Goal: Entertainment & Leisure: Consume media (video, audio)

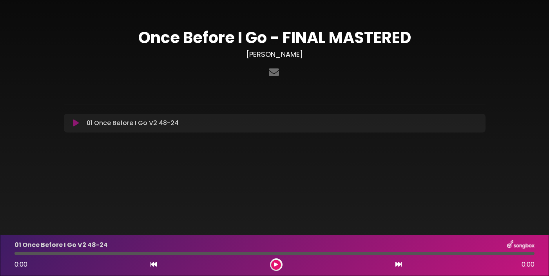
click at [73, 124] on icon at bounding box center [76, 123] width 6 height 8
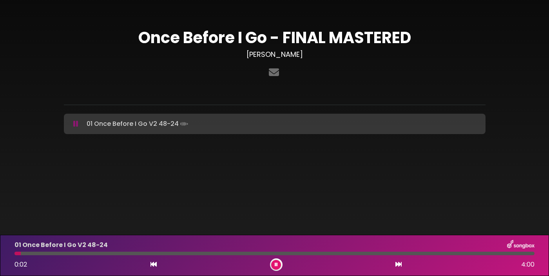
click at [33, 254] on div at bounding box center [274, 253] width 520 height 4
click at [159, 253] on div at bounding box center [274, 253] width 520 height 4
click at [280, 266] on button at bounding box center [276, 265] width 10 height 10
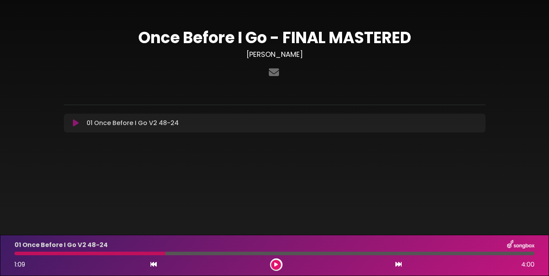
click at [280, 266] on button at bounding box center [276, 265] width 10 height 10
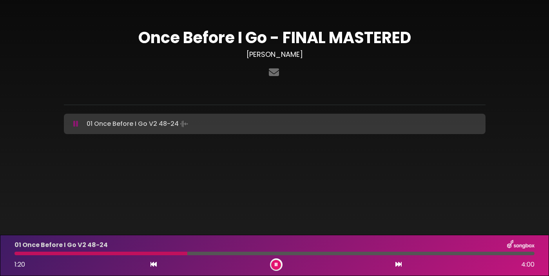
click at [197, 253] on div at bounding box center [274, 253] width 520 height 4
click at [211, 255] on div "01 Once Before I Go V2 48-24 1:25 4:00" at bounding box center [274, 255] width 529 height 31
click at [219, 253] on div at bounding box center [274, 253] width 520 height 4
click at [278, 267] on button at bounding box center [276, 265] width 10 height 10
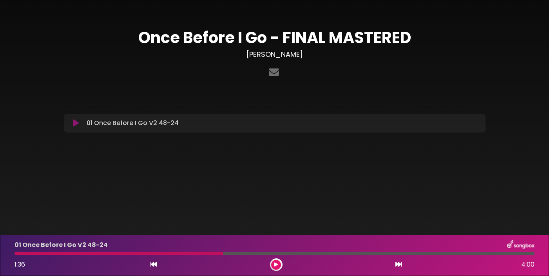
click at [341, 253] on div at bounding box center [274, 253] width 520 height 4
click at [345, 255] on div at bounding box center [274, 253] width 520 height 4
click at [357, 255] on div "01 Once Before I Go V2 48-24 1:36 4:00" at bounding box center [274, 255] width 529 height 31
drag, startPoint x: 224, startPoint y: 252, endPoint x: 358, endPoint y: 258, distance: 134.1
click at [358, 258] on div "01 Once Before I Go V2 48-24 1:36 4:00" at bounding box center [274, 255] width 529 height 31
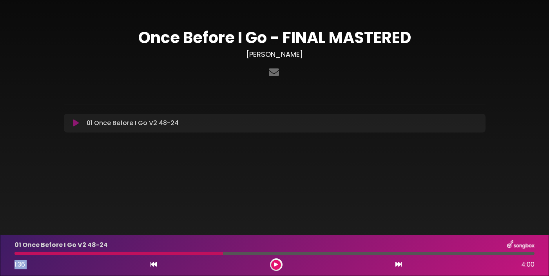
click at [369, 253] on div at bounding box center [274, 253] width 520 height 4
click at [276, 263] on icon at bounding box center [276, 264] width 4 height 5
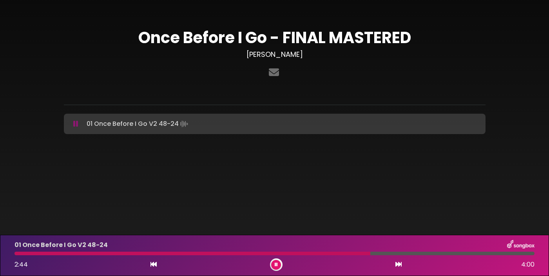
click at [276, 263] on icon at bounding box center [276, 264] width 3 height 5
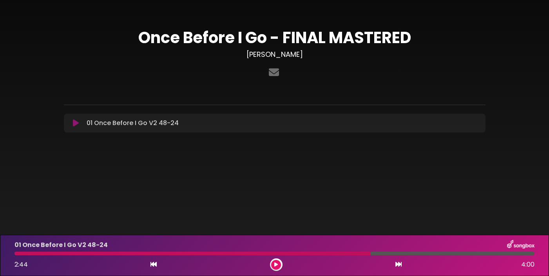
click at [392, 253] on div at bounding box center [274, 253] width 520 height 4
click at [279, 265] on button at bounding box center [276, 265] width 10 height 10
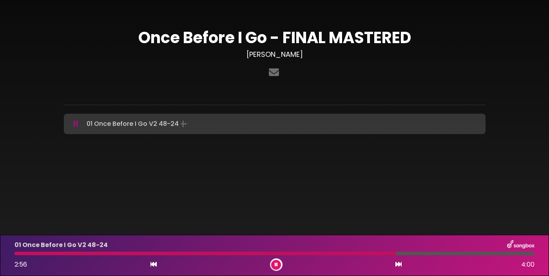
click at [414, 253] on div at bounding box center [274, 253] width 520 height 4
click at [277, 265] on button at bounding box center [276, 265] width 10 height 10
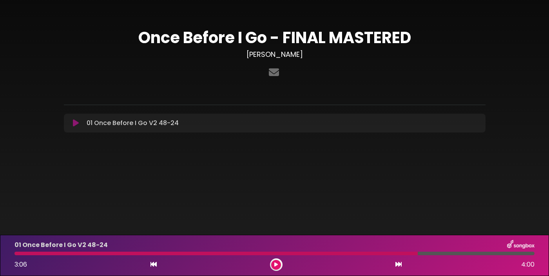
click at [412, 253] on div at bounding box center [215, 253] width 403 height 4
click at [410, 253] on div at bounding box center [215, 253] width 403 height 4
click at [408, 253] on div at bounding box center [215, 253] width 403 height 4
click at [279, 266] on button at bounding box center [276, 265] width 10 height 10
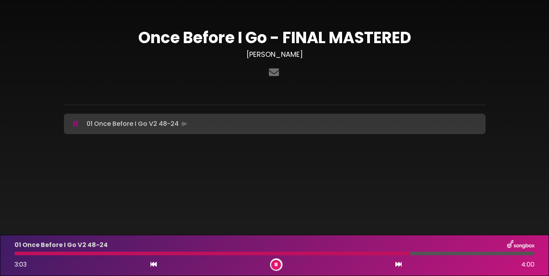
drag, startPoint x: 409, startPoint y: 254, endPoint x: 400, endPoint y: 254, distance: 9.4
click at [400, 254] on div at bounding box center [212, 253] width 396 height 4
click at [275, 264] on icon at bounding box center [276, 264] width 3 height 5
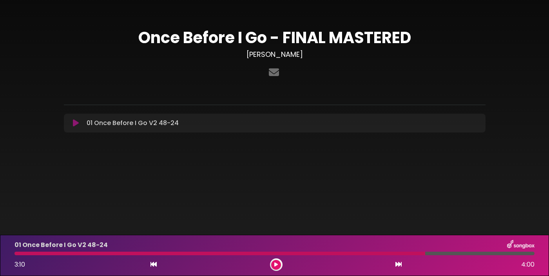
click at [274, 265] on button at bounding box center [276, 265] width 10 height 10
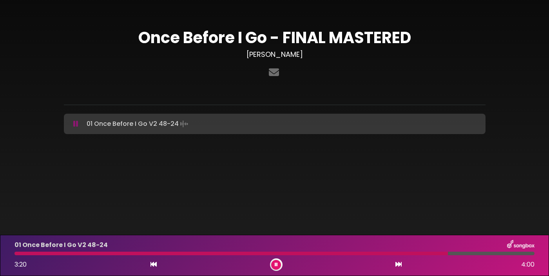
click at [275, 266] on icon at bounding box center [276, 264] width 3 height 5
